Goal: Task Accomplishment & Management: Use online tool/utility

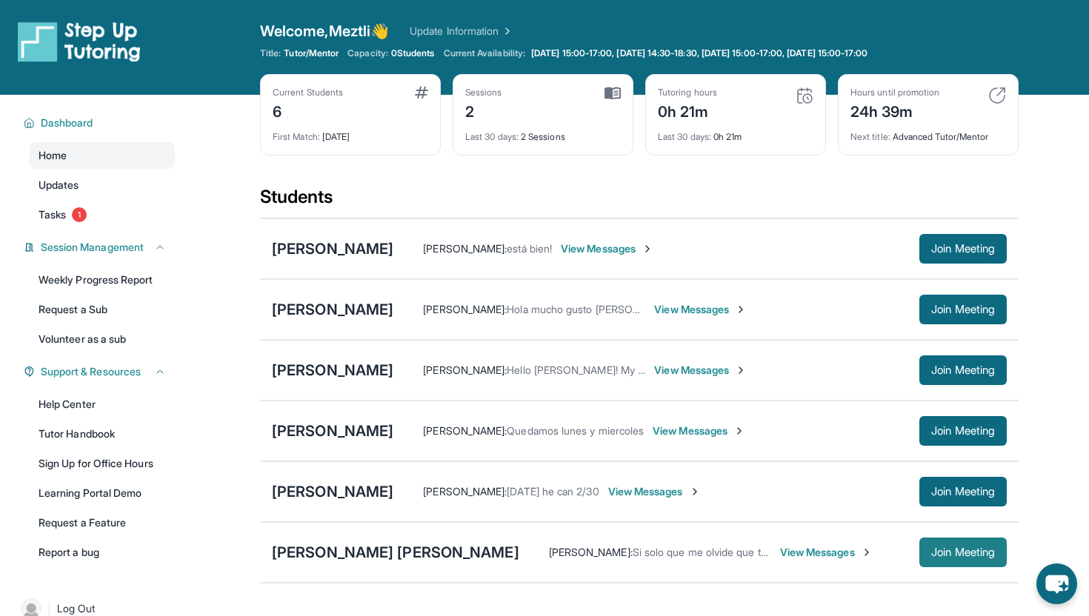
click at [948, 552] on span "Join Meeting" at bounding box center [963, 552] width 64 height 9
click at [934, 436] on span "Join Meeting" at bounding box center [963, 431] width 64 height 9
click at [342, 436] on div "[PERSON_NAME]" at bounding box center [333, 431] width 122 height 21
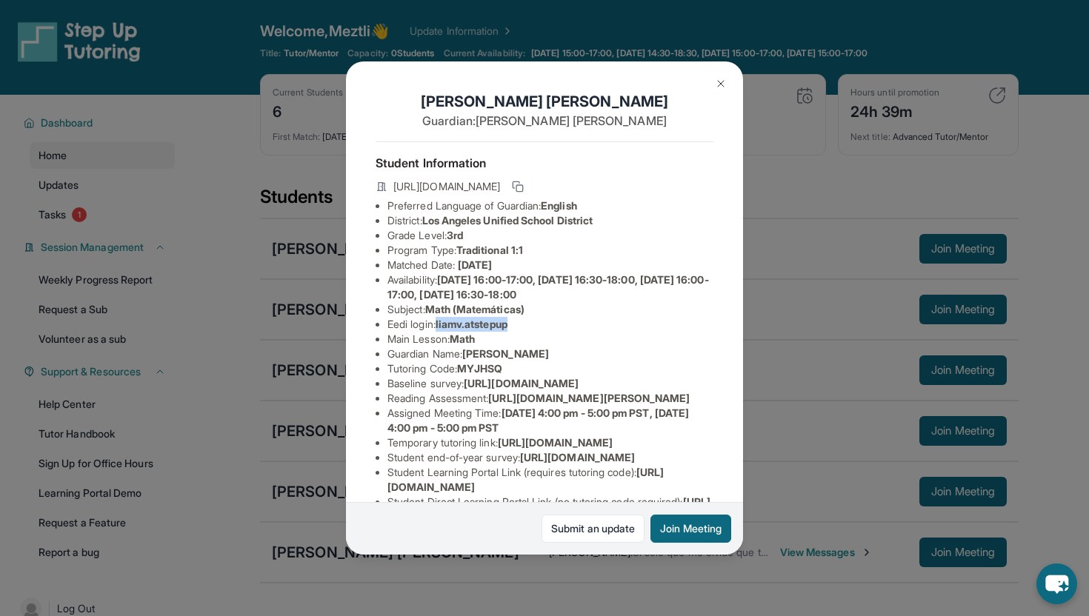
drag, startPoint x: 439, startPoint y: 326, endPoint x: 516, endPoint y: 328, distance: 76.4
click at [516, 328] on li "Eedi login : [PERSON_NAME].atstepup" at bounding box center [551, 324] width 326 height 15
click at [534, 325] on li "Eedi login : [PERSON_NAME].atstepup" at bounding box center [551, 324] width 326 height 15
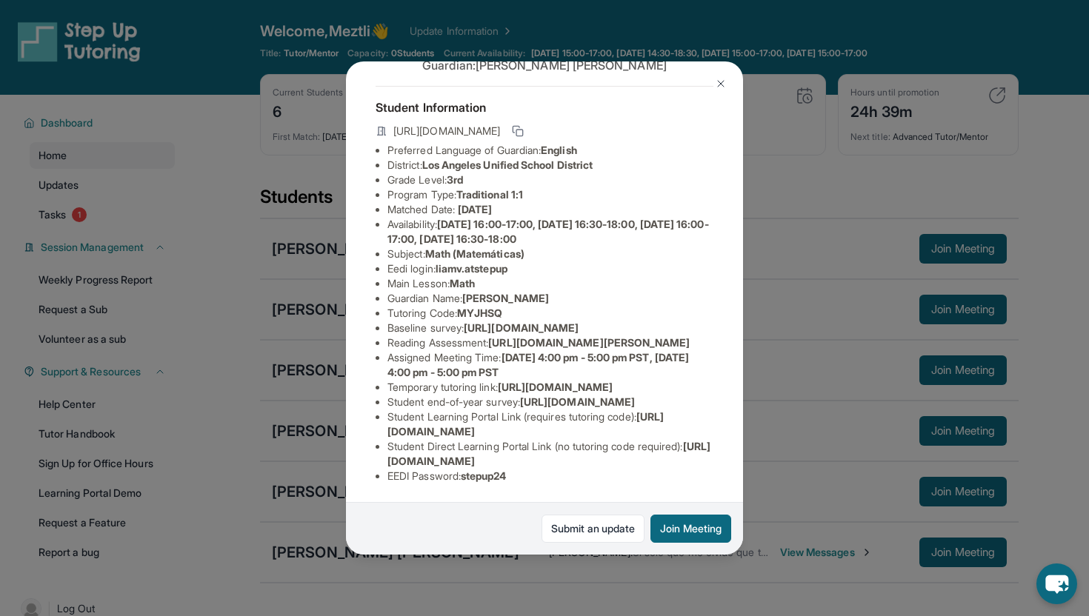
scroll to position [114, 0]
drag, startPoint x: 442, startPoint y: 211, endPoint x: 517, endPoint y: 216, distance: 75.7
click at [508, 262] on span "liamv.atstepup" at bounding box center [472, 268] width 72 height 13
copy span "liamv.atstepup"
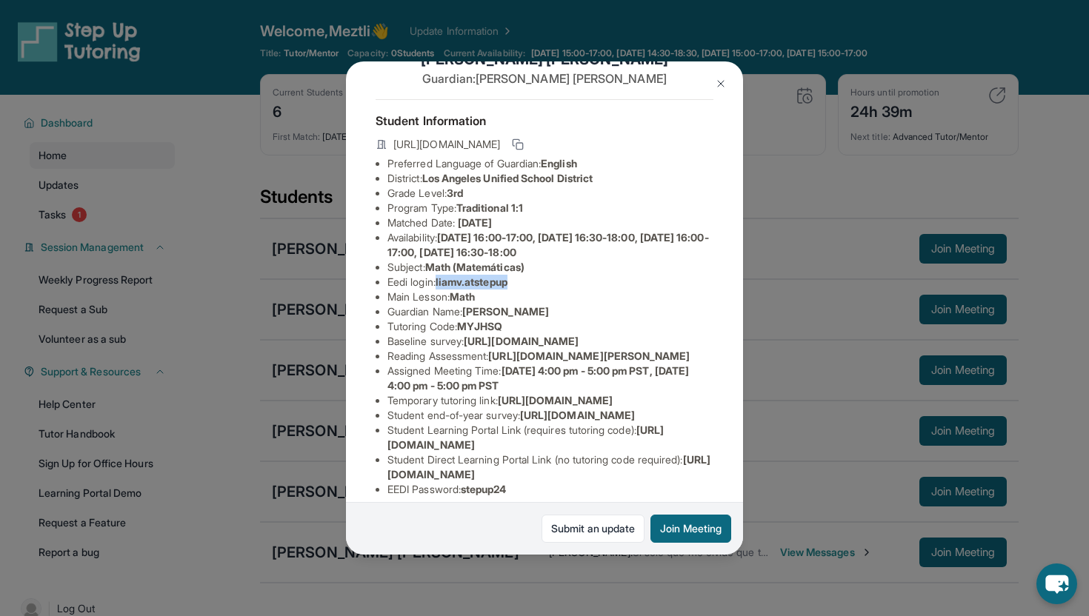
scroll to position [0, 0]
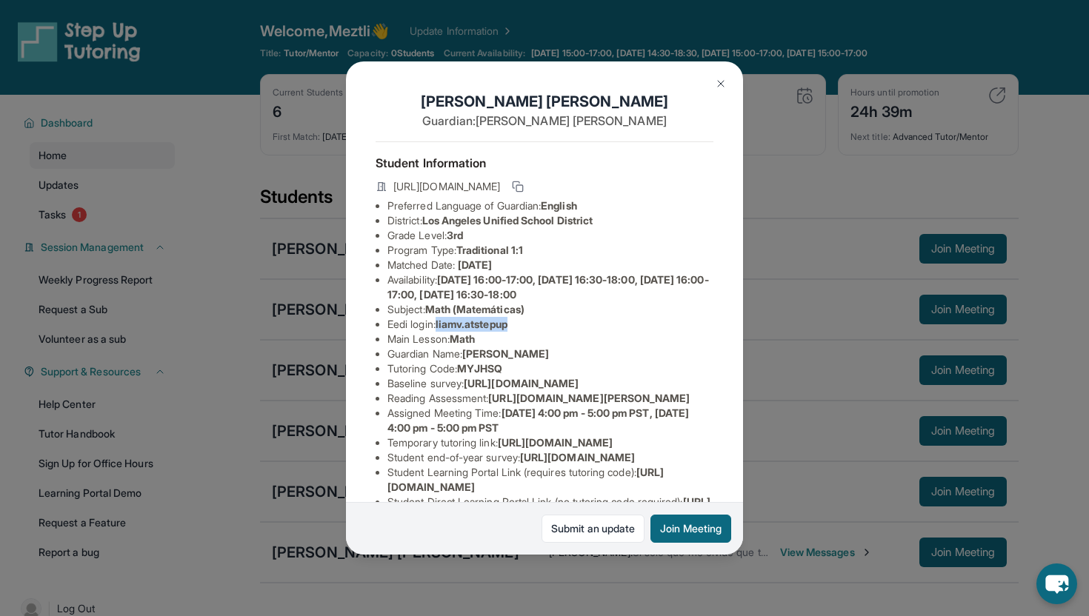
click at [717, 84] on img at bounding box center [721, 84] width 12 height 12
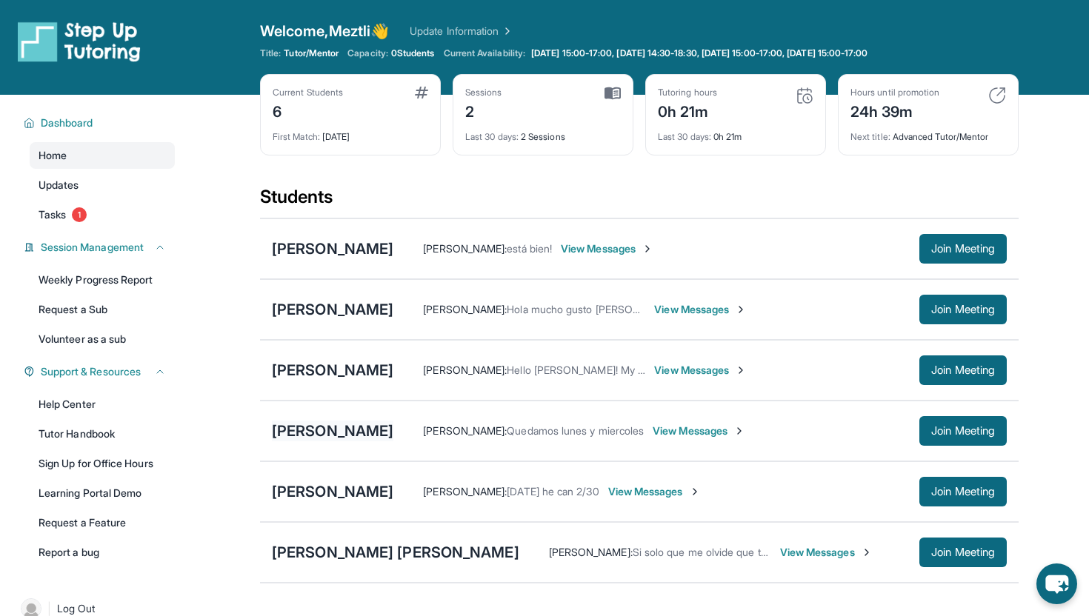
click at [321, 433] on div "[PERSON_NAME]" at bounding box center [333, 431] width 122 height 21
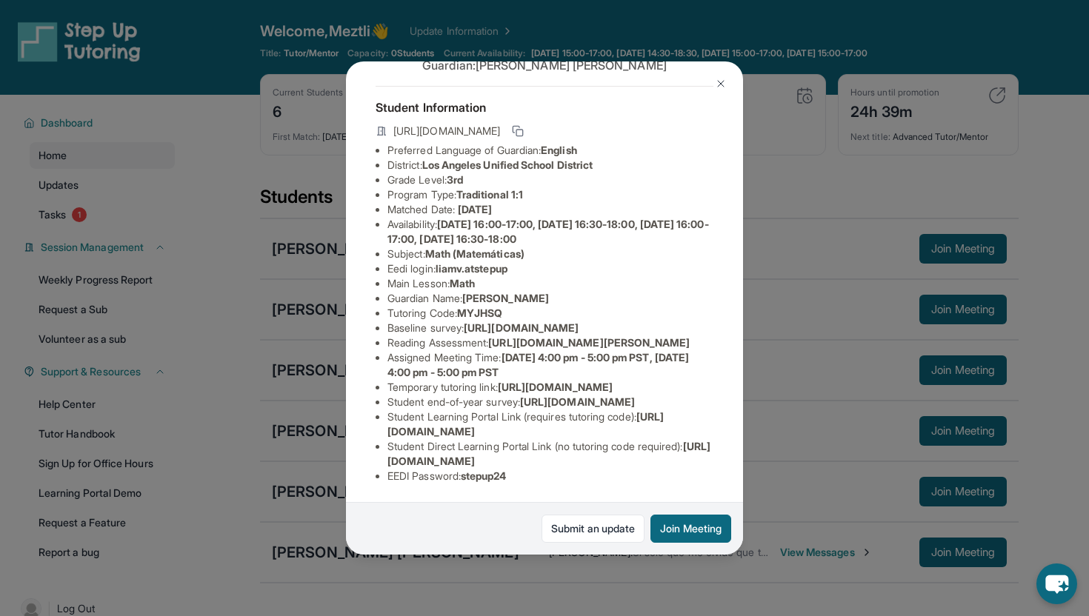
scroll to position [67, 0]
click at [720, 82] on img at bounding box center [721, 84] width 12 height 12
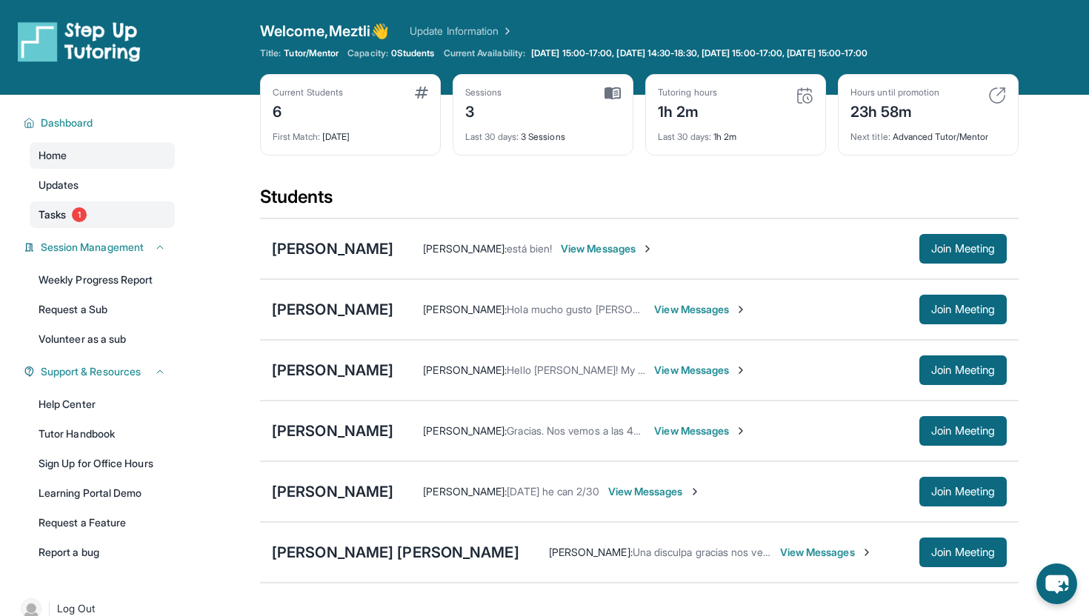
click at [98, 219] on link "Tasks 1" at bounding box center [102, 215] width 145 height 27
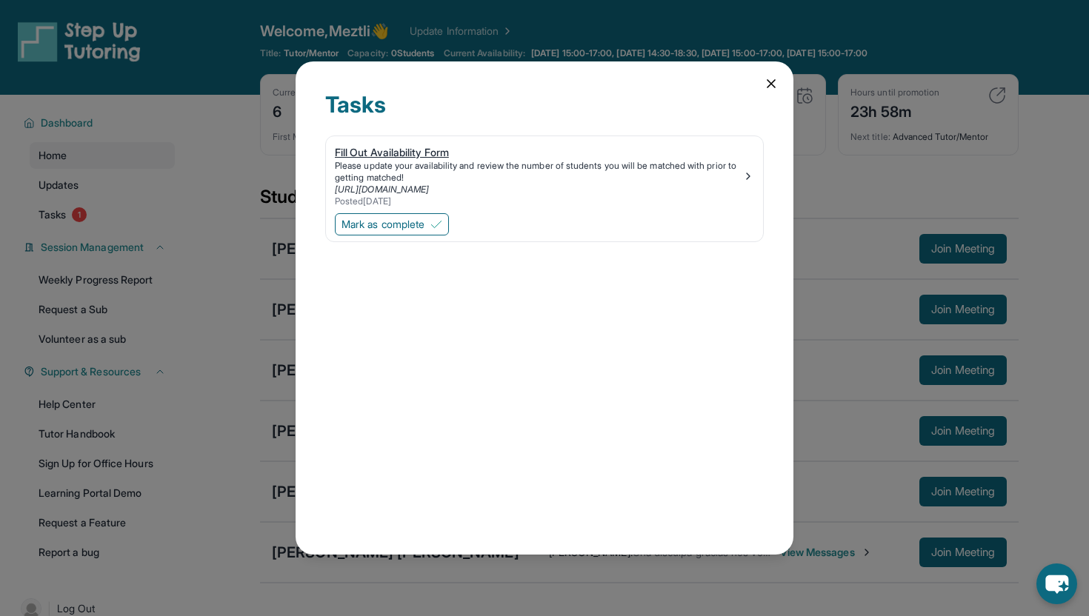
click at [436, 175] on div "Please update your availability and review the number of students you will be m…" at bounding box center [539, 172] width 408 height 24
click at [771, 88] on icon at bounding box center [771, 83] width 15 height 15
